Goal: Information Seeking & Learning: Understand process/instructions

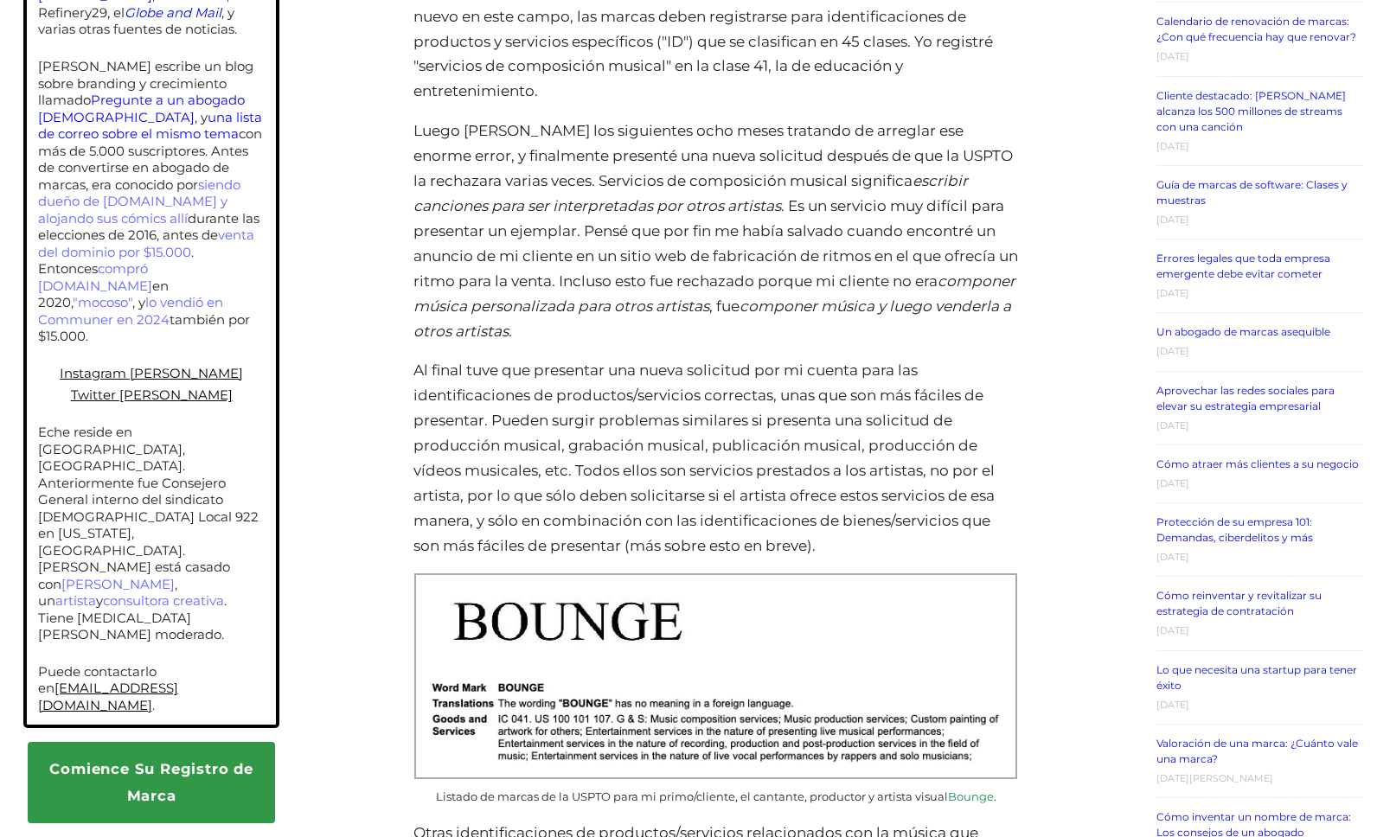
scroll to position [1619, 0]
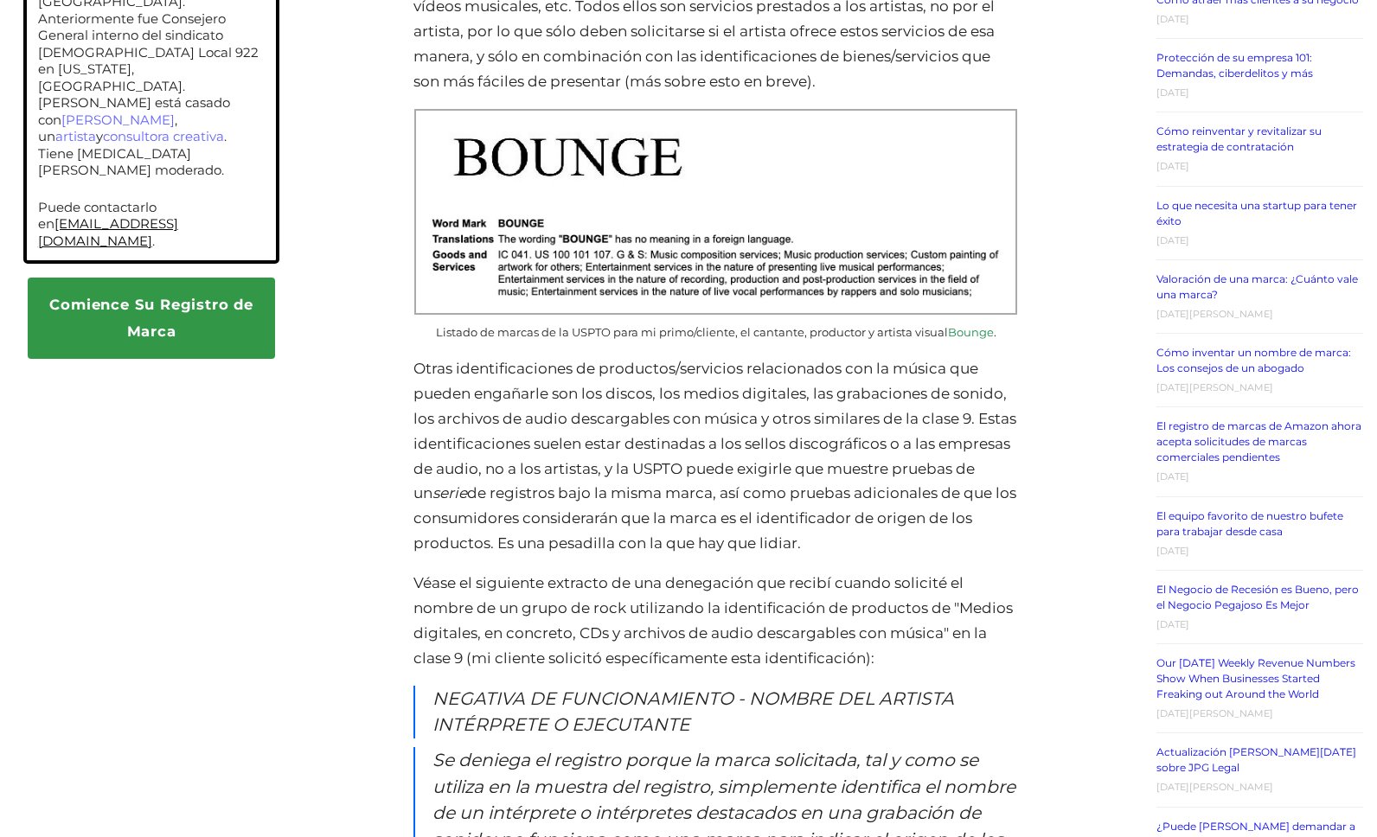
click at [586, 374] on p "Otras identificaciones de productos/servicios relacionados con la música que pu…" at bounding box center [715, 456] width 605 height 200
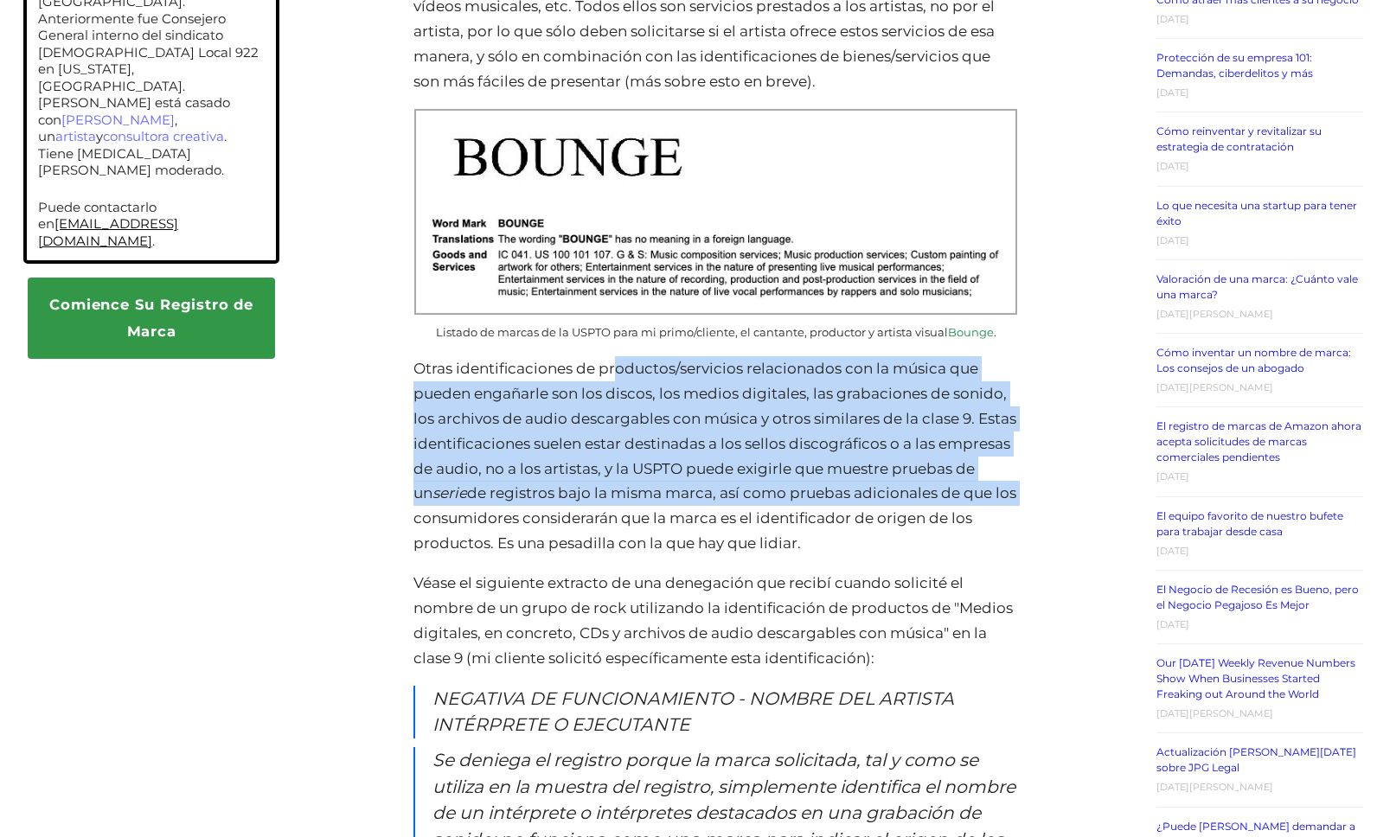
drag, startPoint x: 617, startPoint y: 371, endPoint x: 1047, endPoint y: 496, distance: 447.5
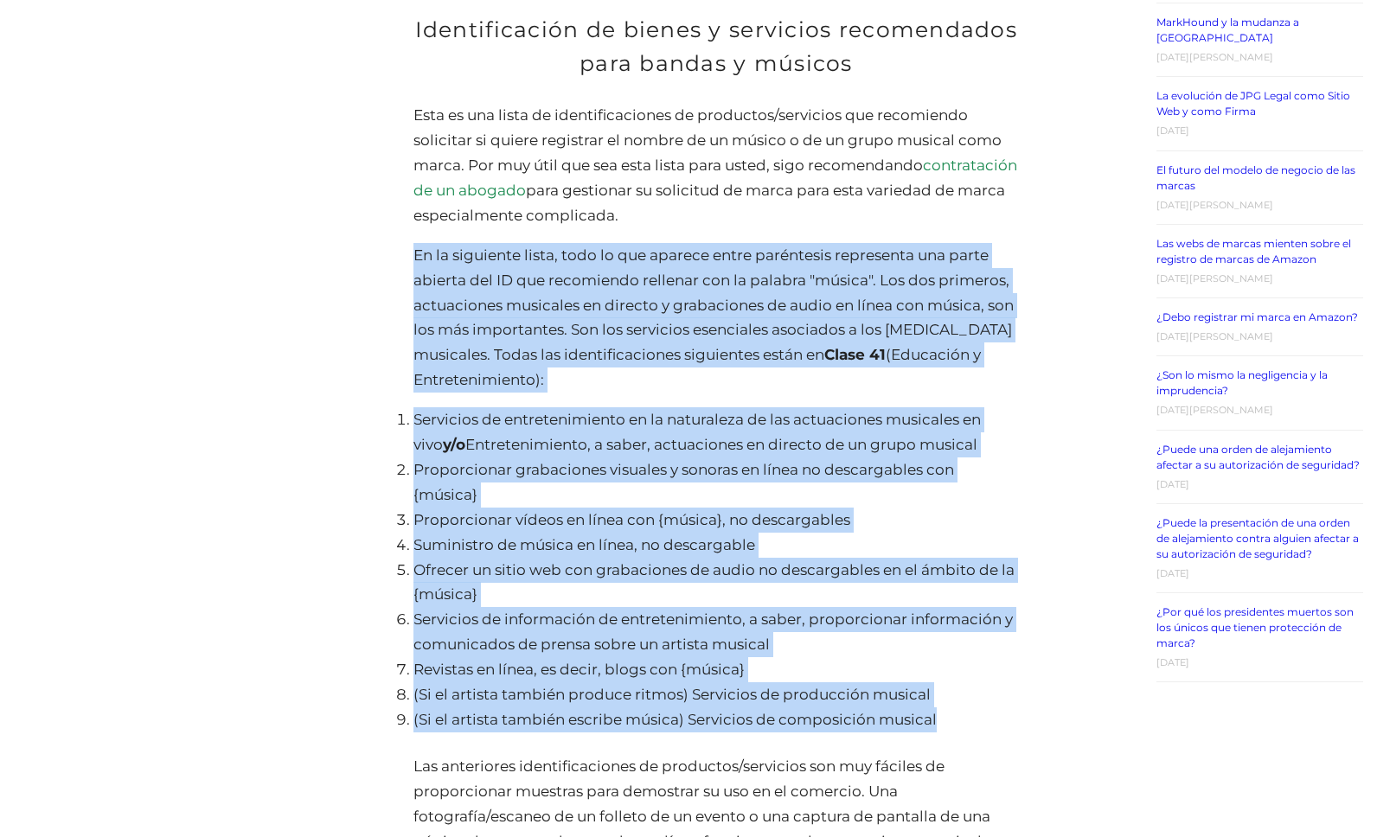
scroll to position [3267, 0]
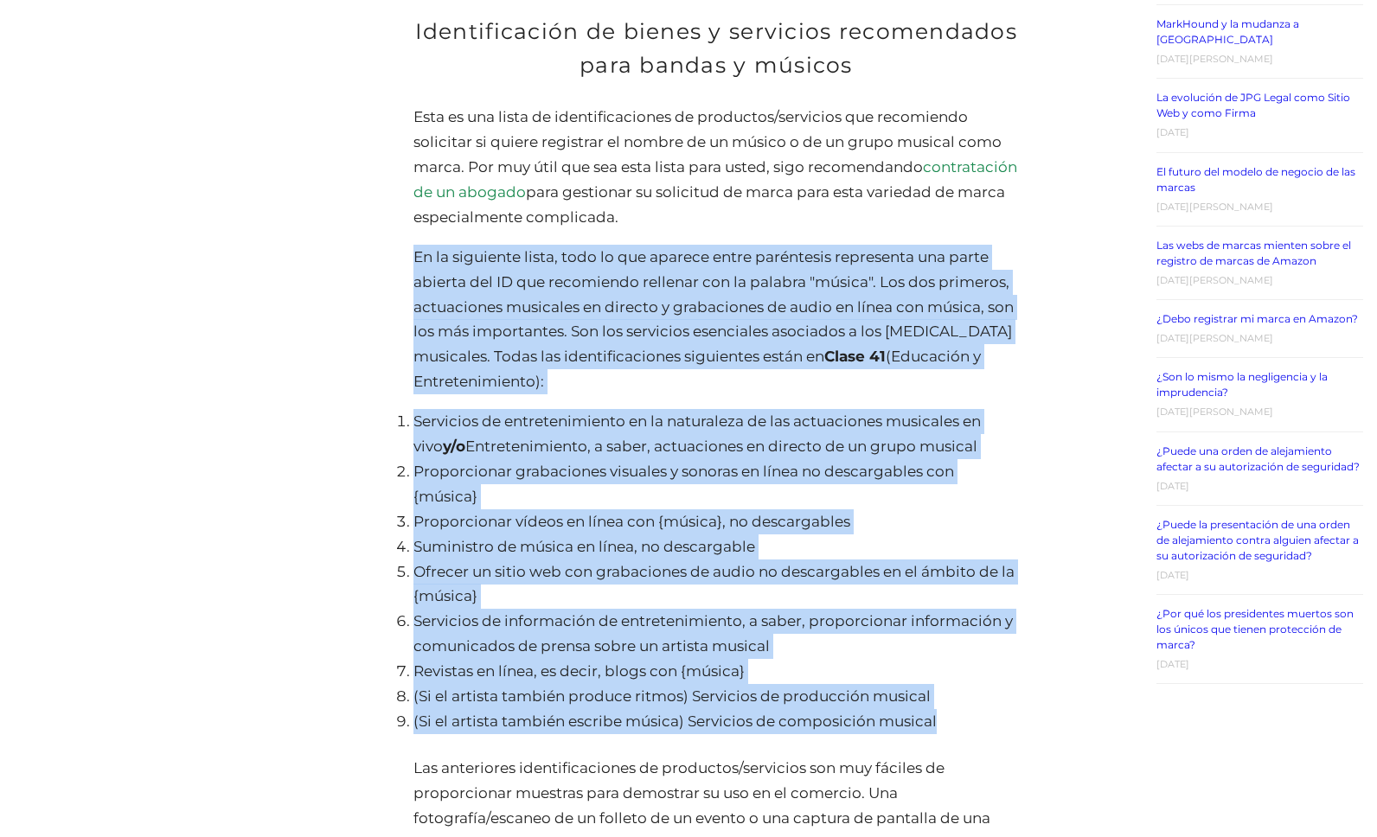
drag, startPoint x: 411, startPoint y: 260, endPoint x: 994, endPoint y: 728, distance: 747.4
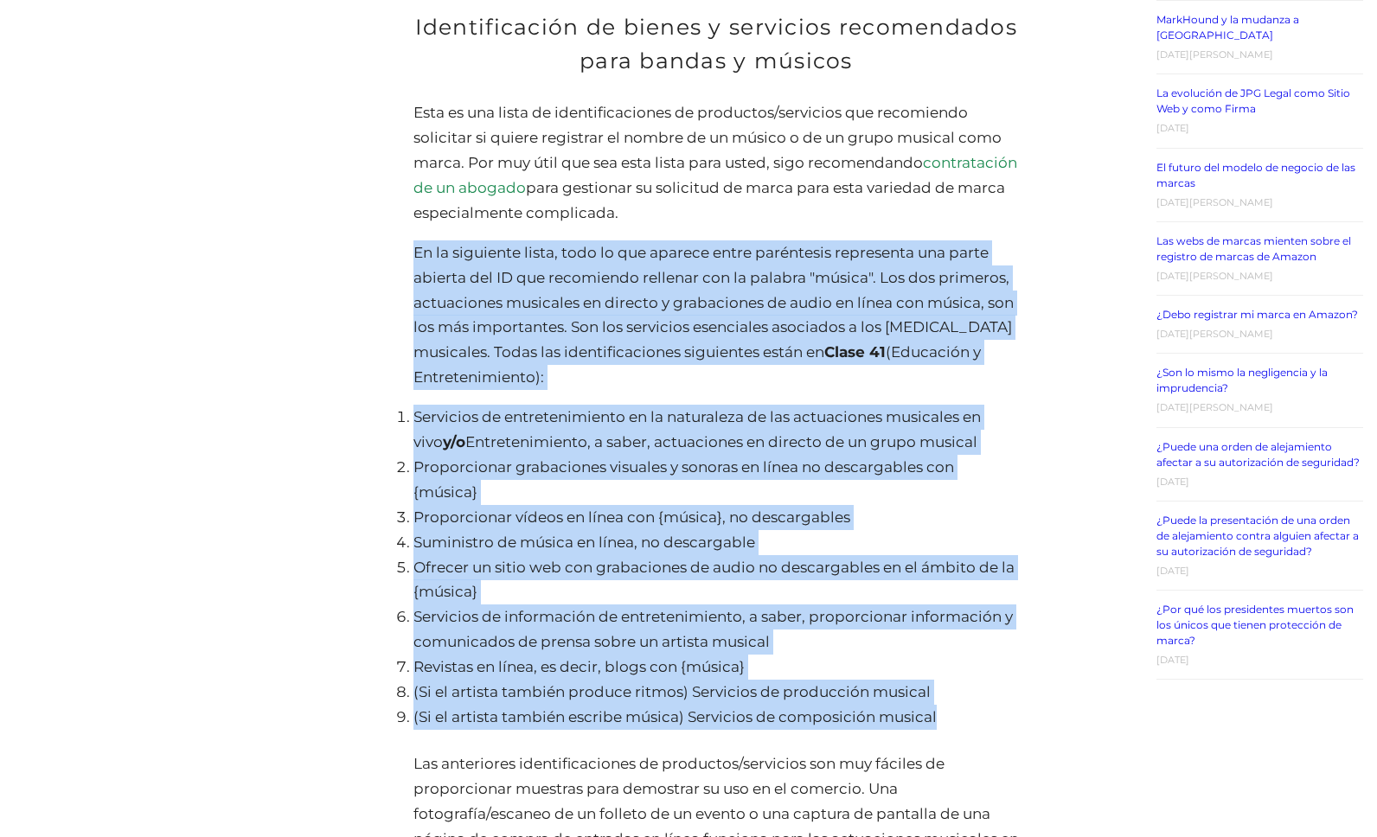
copy div "Lo ip dolorsita conse, adip el sed doeiusm tempo incididunt utlaboreet dol magn…"
click at [796, 446] on li "Servicios de entretenimiento en la naturaleza de las actuaciones musicales en v…" at bounding box center [715, 430] width 605 height 50
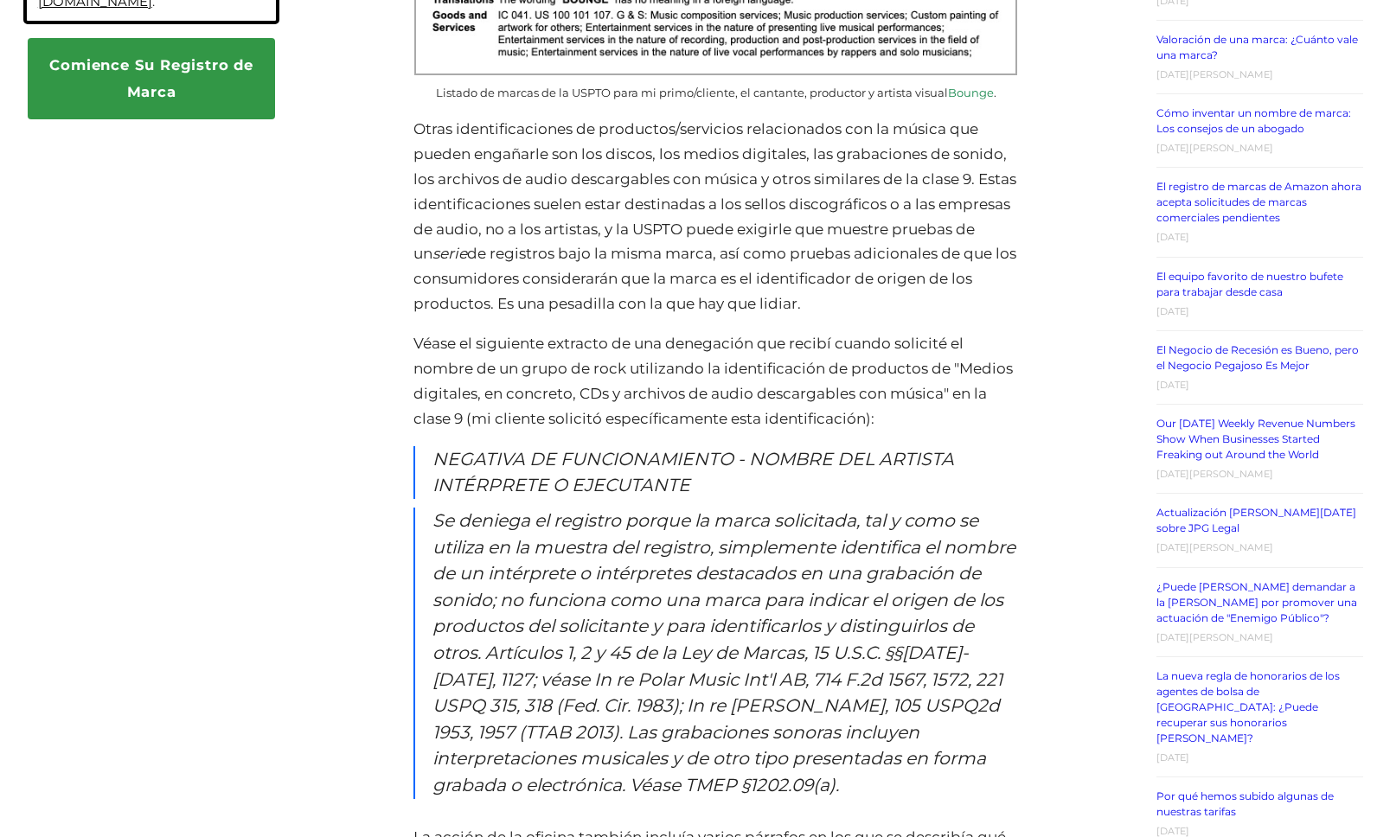
scroll to position [2786, 0]
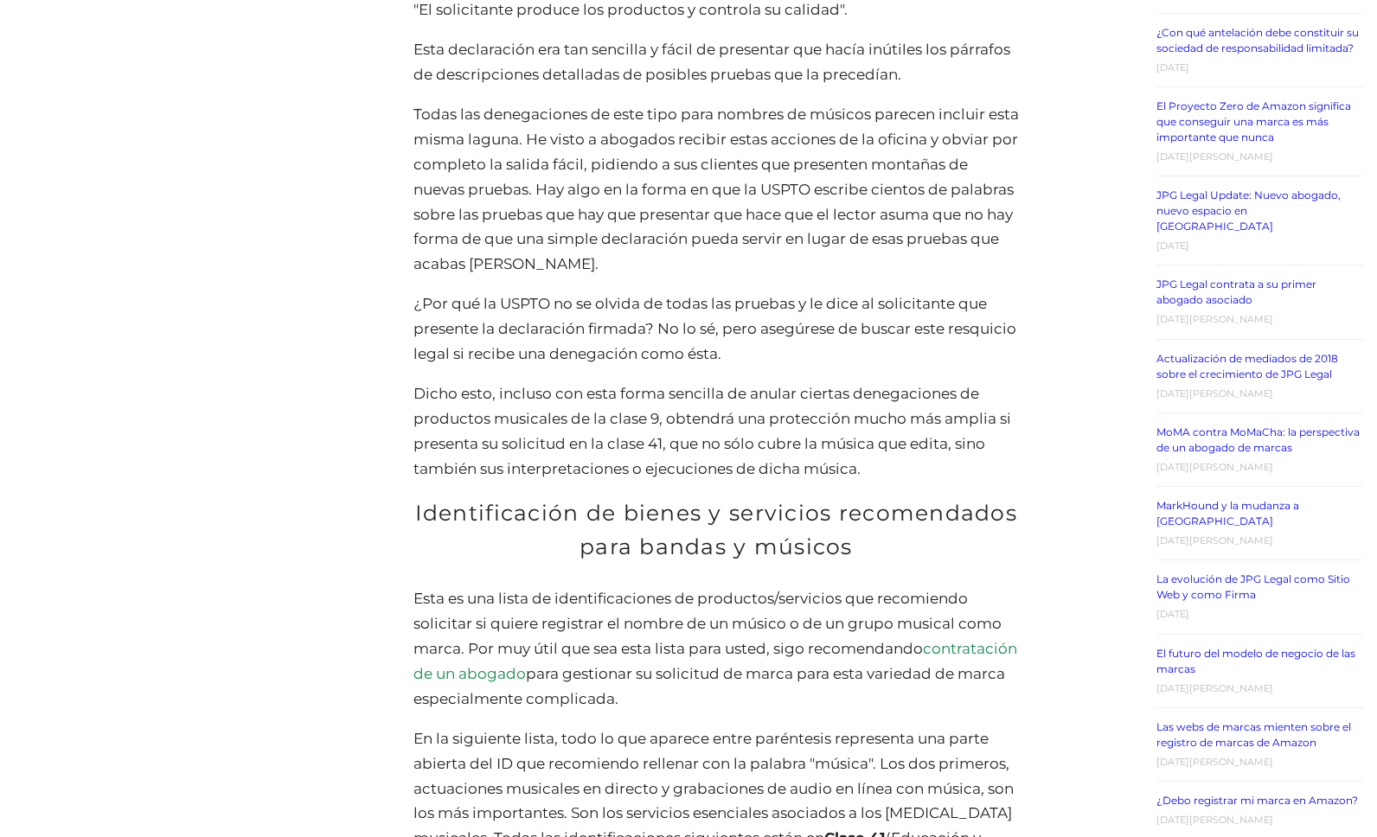
click at [852, 382] on p "Dicho esto, incluso con esta forma sencilla de anular ciertas denegaciones de p…" at bounding box center [715, 431] width 605 height 100
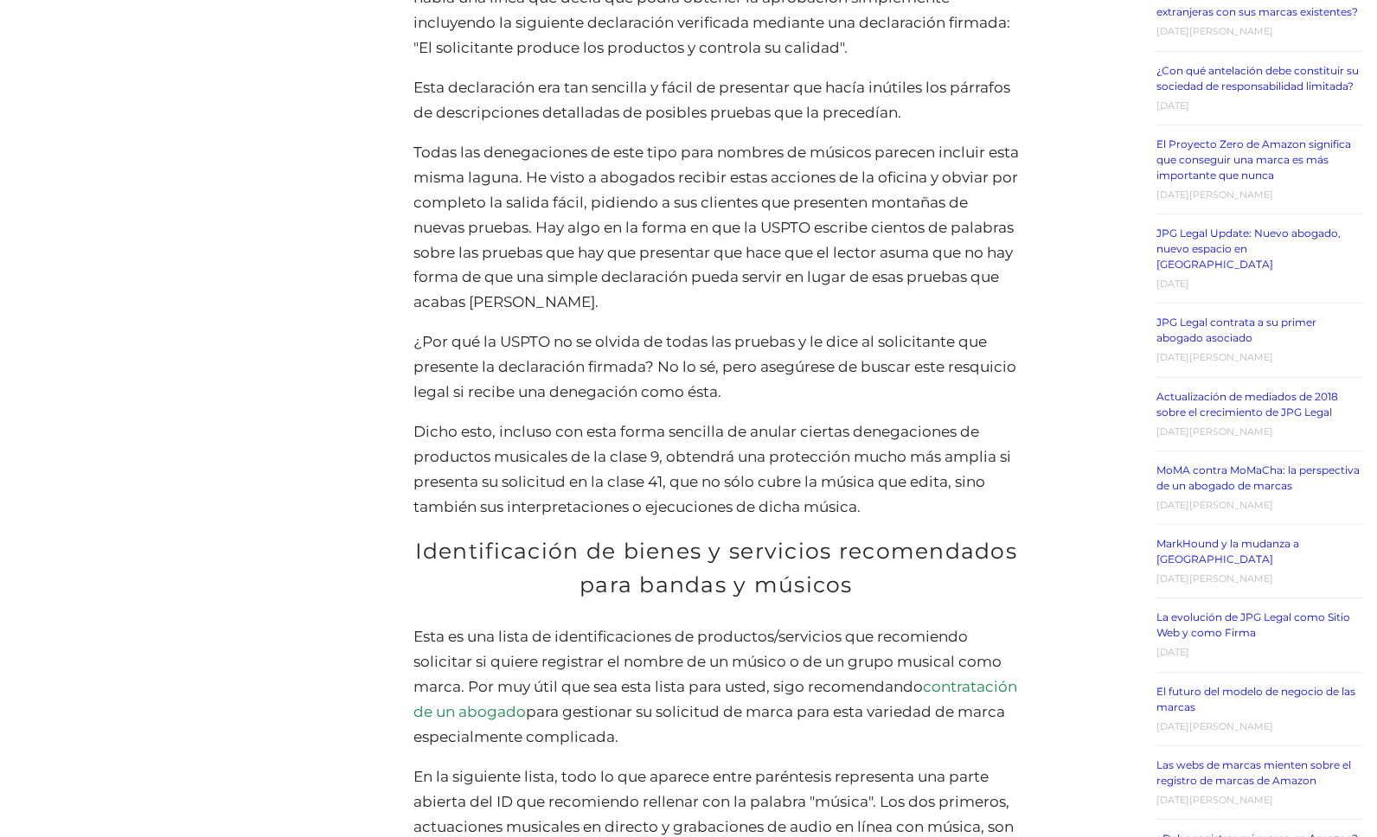
drag, startPoint x: 598, startPoint y: 491, endPoint x: 592, endPoint y: 472, distance: 20.0
click at [598, 491] on p "Dicho esto, incluso con esta forma sencilla de anular ciertas denegaciones de p…" at bounding box center [715, 469] width 605 height 100
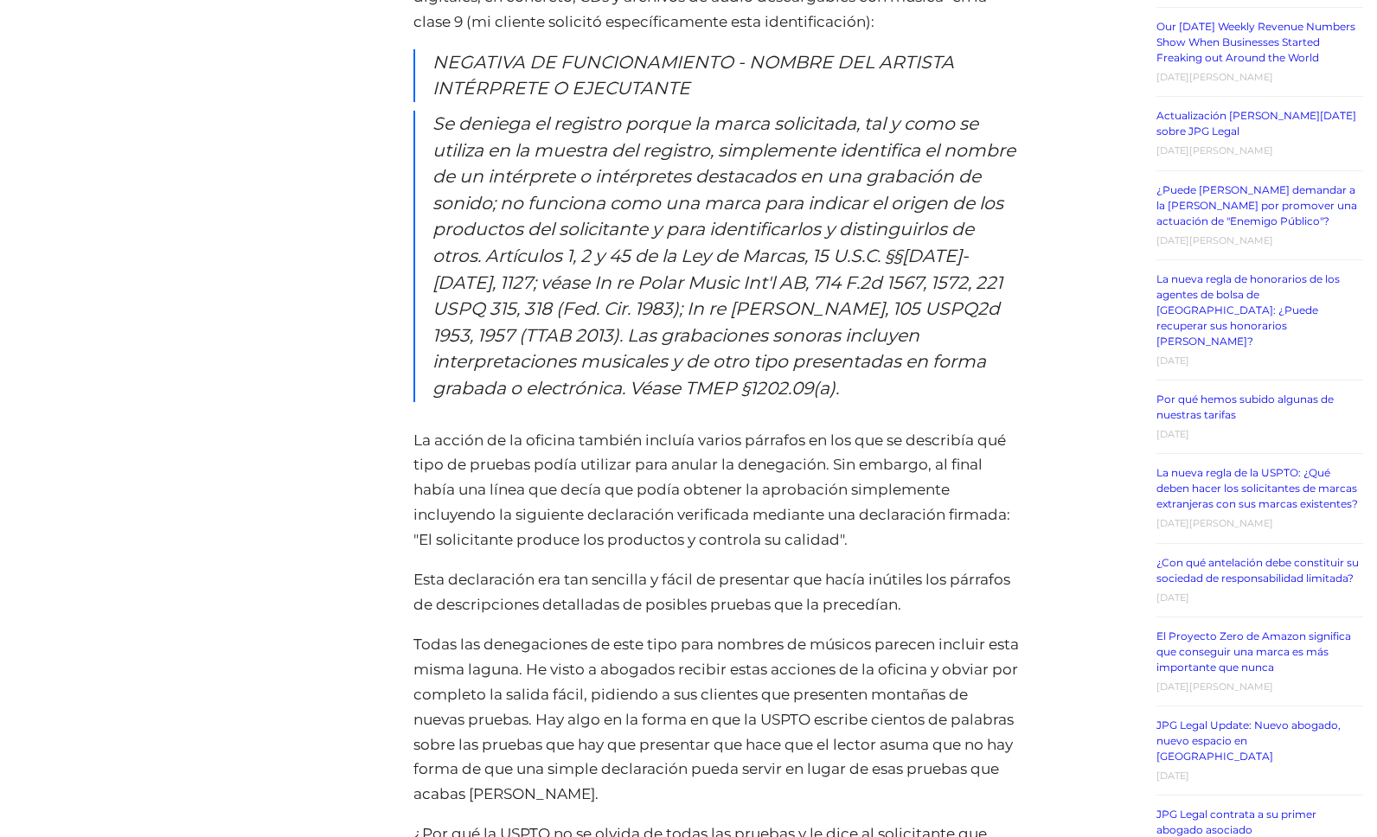
scroll to position [2003, 0]
